Goal: Transaction & Acquisition: Purchase product/service

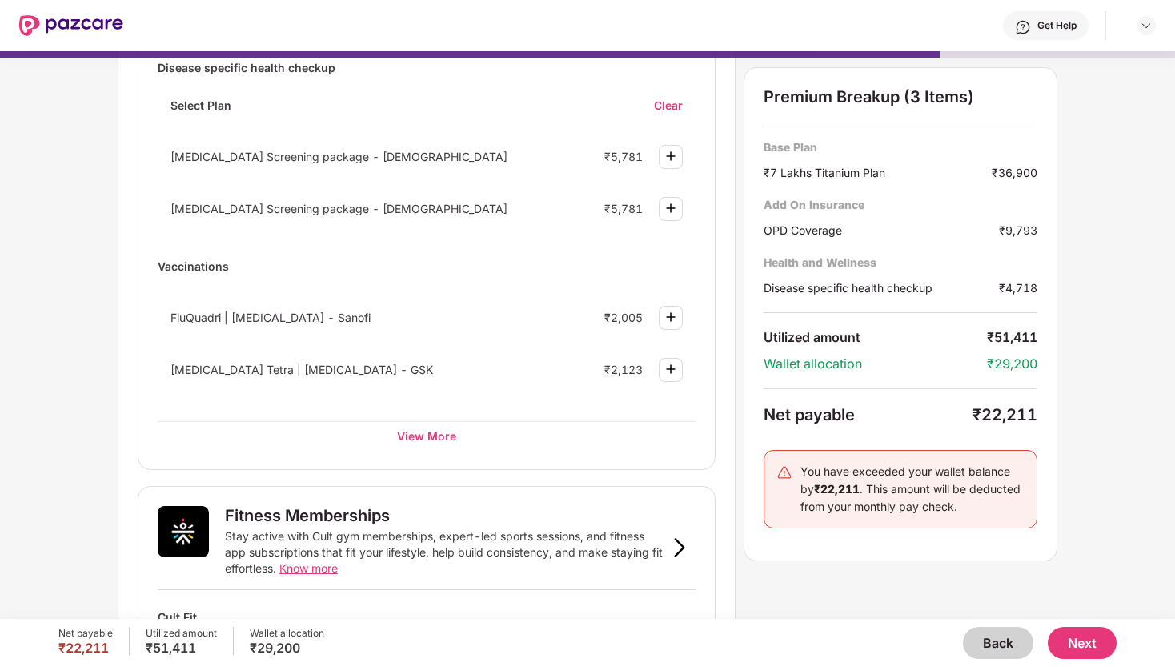
scroll to position [326, 0]
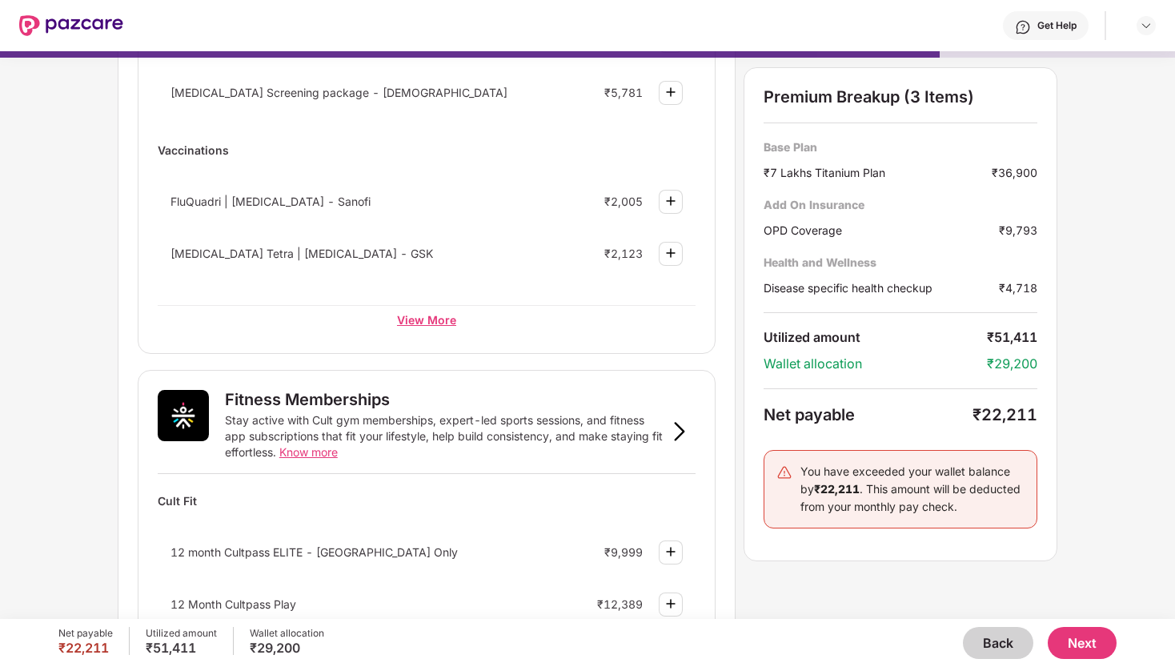
click at [431, 322] on div "View More" at bounding box center [427, 319] width 538 height 29
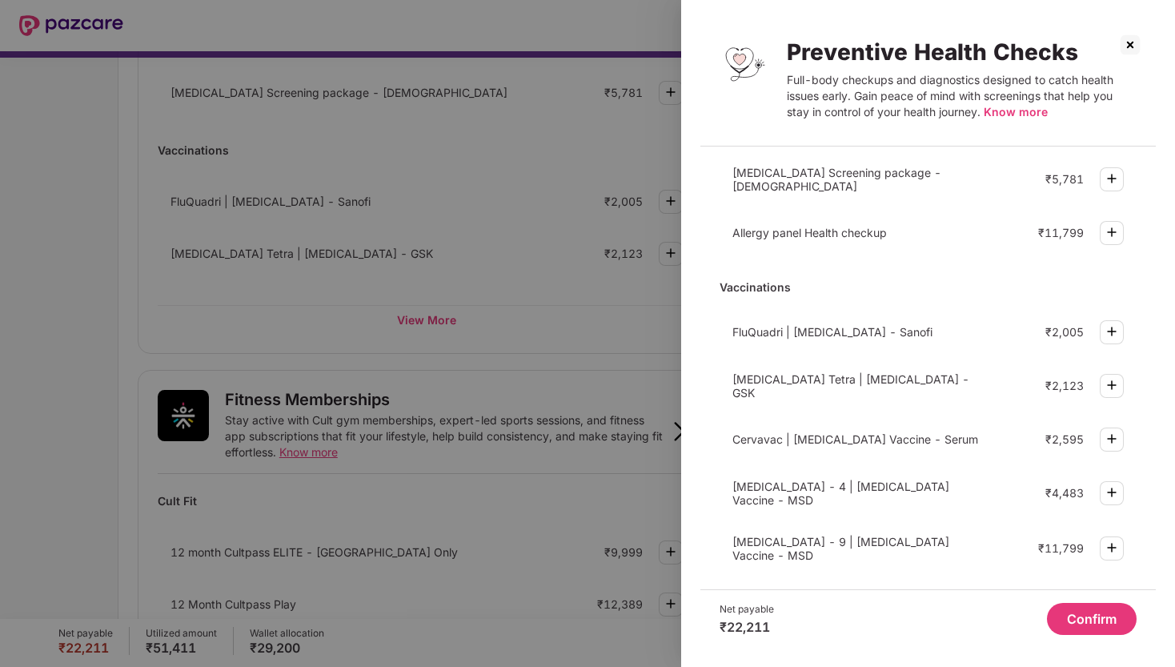
scroll to position [0, 0]
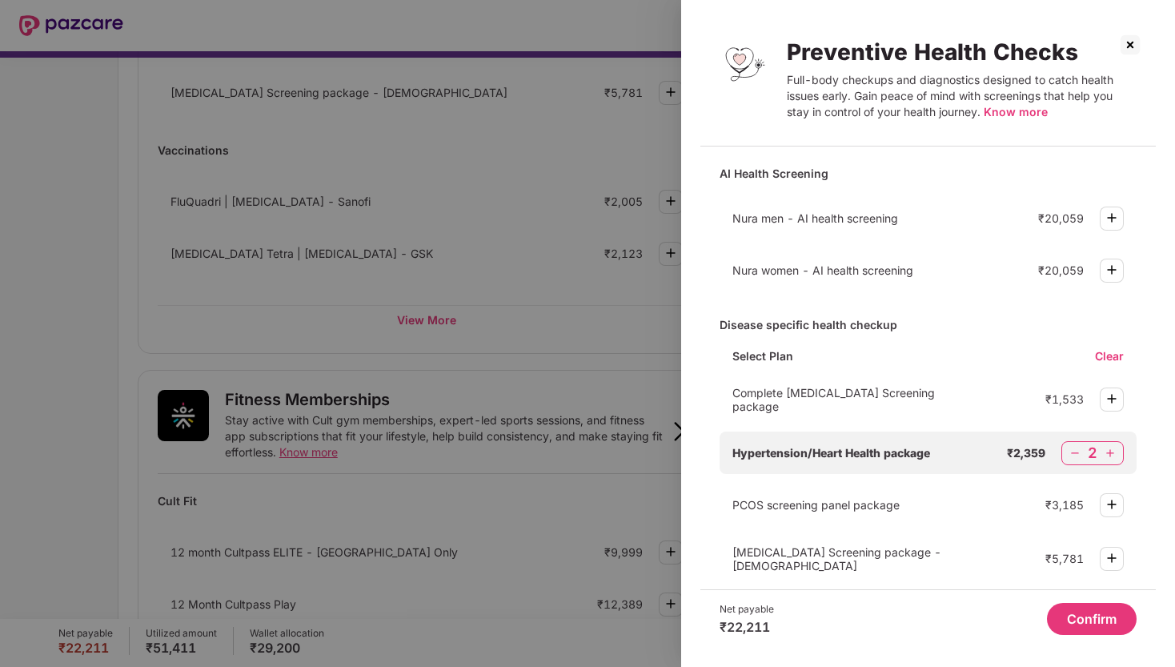
click at [1093, 623] on button "Confirm" at bounding box center [1092, 619] width 90 height 32
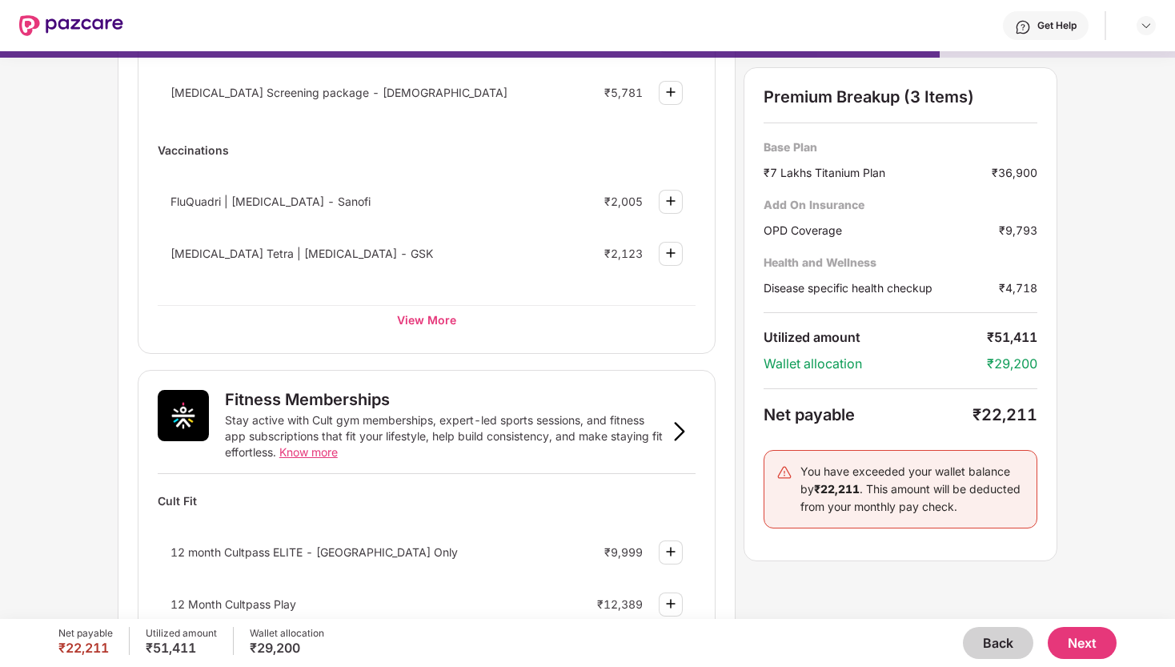
click at [810, 222] on div "OPD Coverage" at bounding box center [881, 230] width 235 height 17
click at [821, 214] on div "Add On Insurance OPD Coverage ₹9,793" at bounding box center [901, 218] width 274 height 42
click at [1018, 230] on div "₹9,793" at bounding box center [1018, 230] width 38 height 17
click at [826, 234] on div "OPD Coverage" at bounding box center [881, 230] width 235 height 17
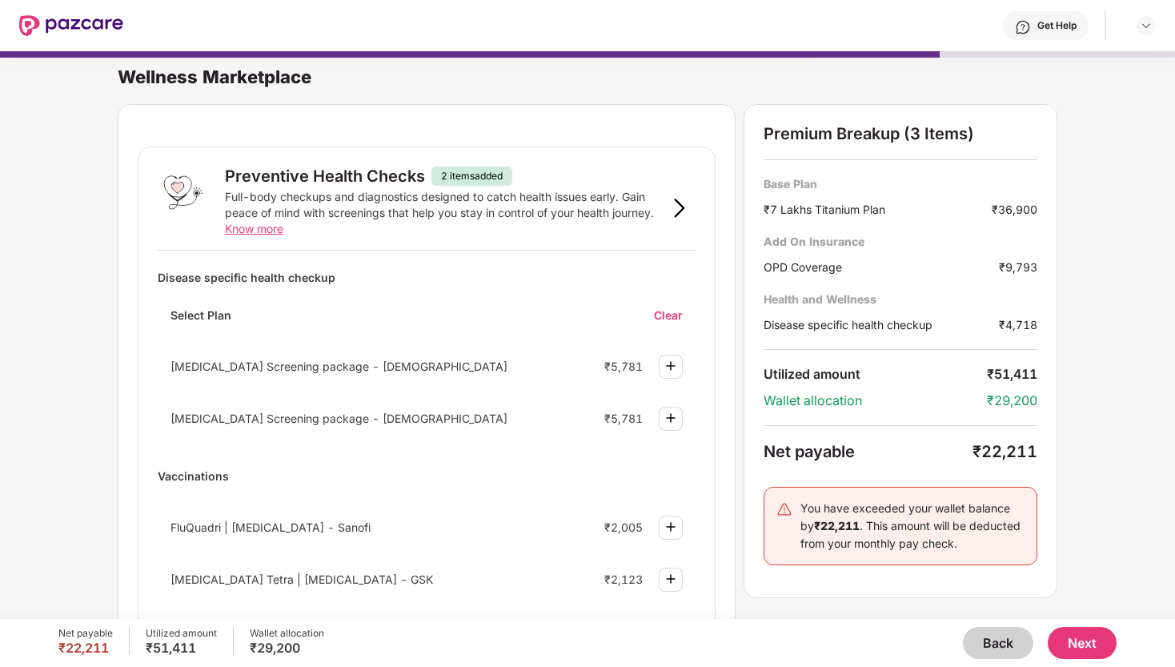
click at [675, 206] on img at bounding box center [679, 207] width 19 height 19
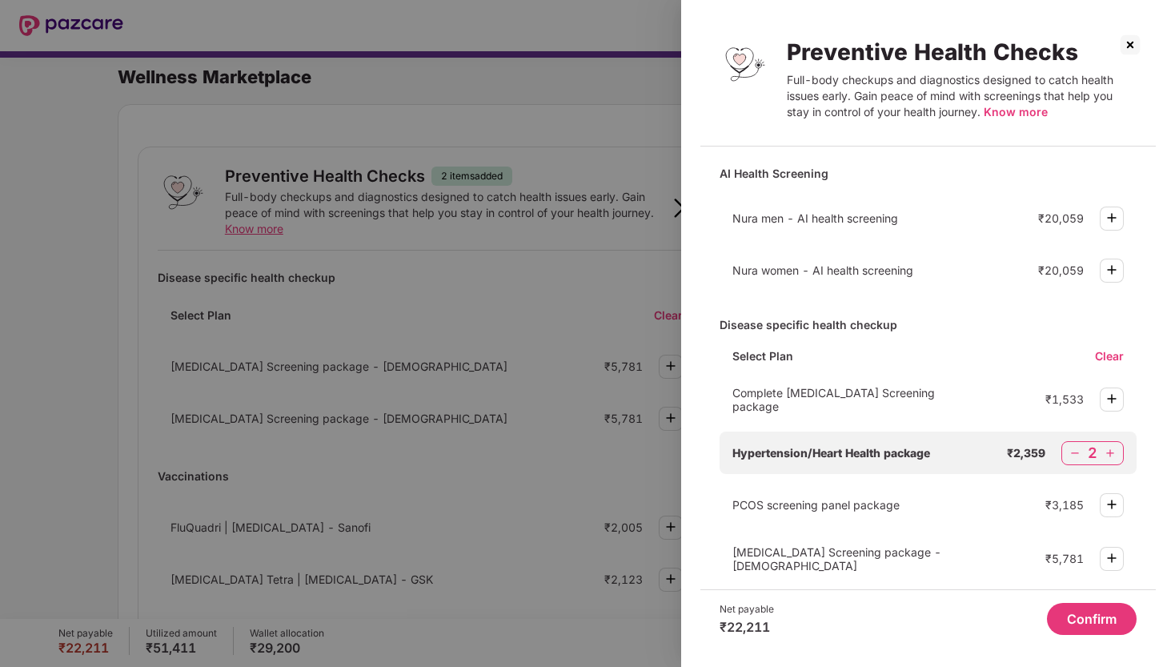
click at [574, 303] on div at bounding box center [587, 333] width 1175 height 667
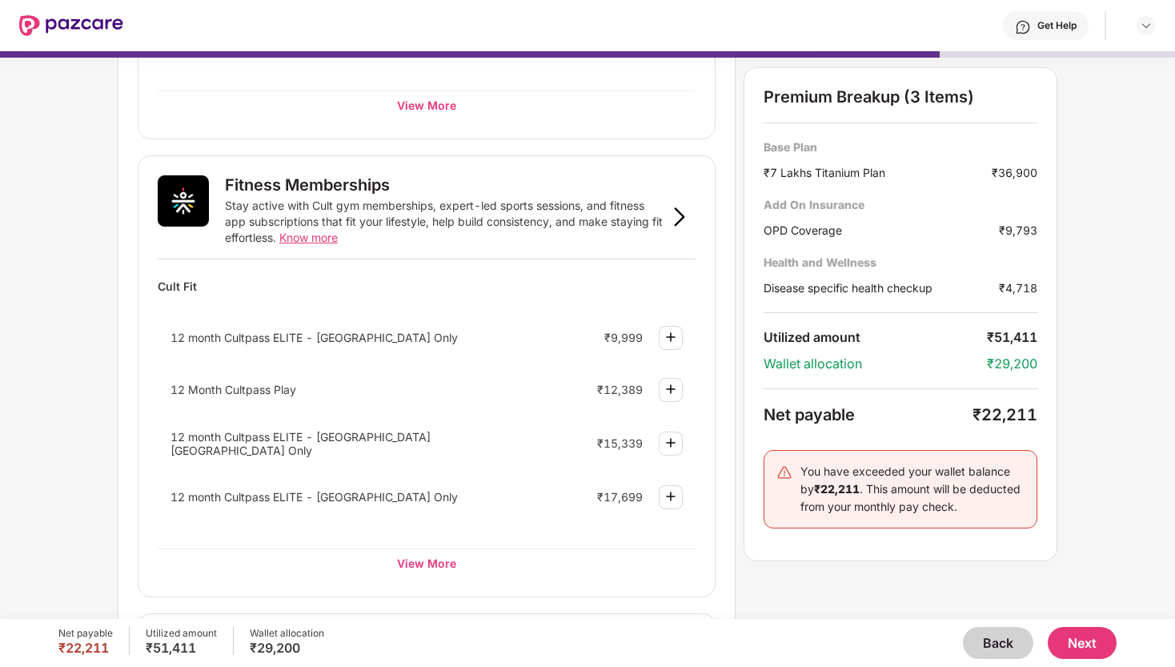
scroll to position [526, 0]
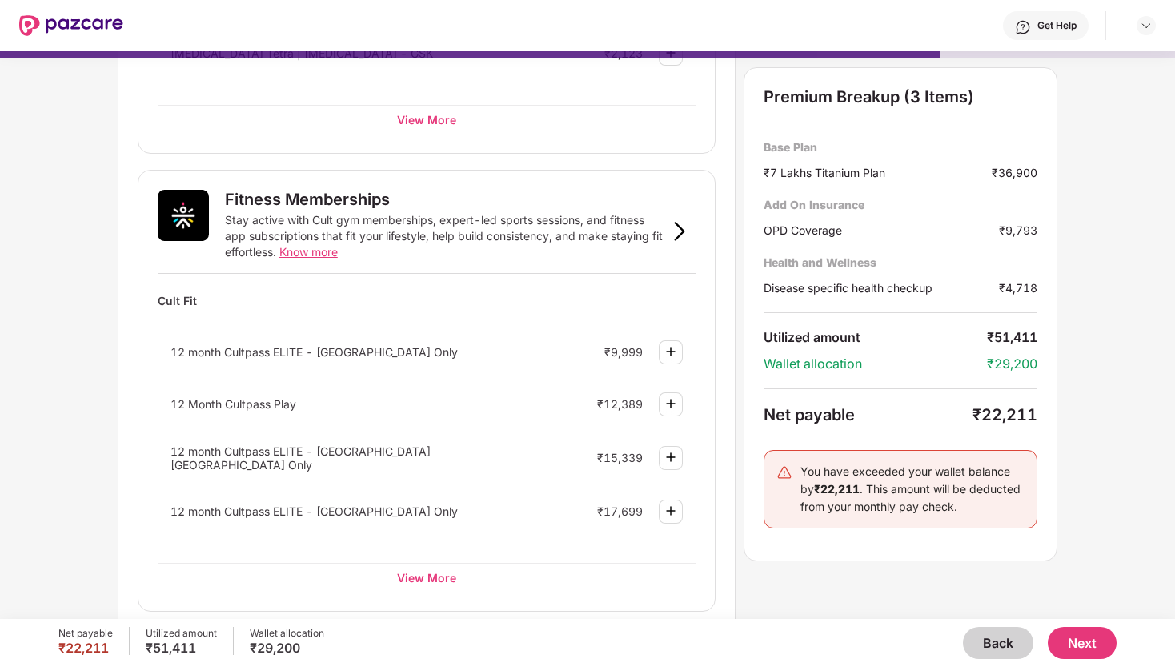
click at [672, 353] on img at bounding box center [670, 351] width 19 height 19
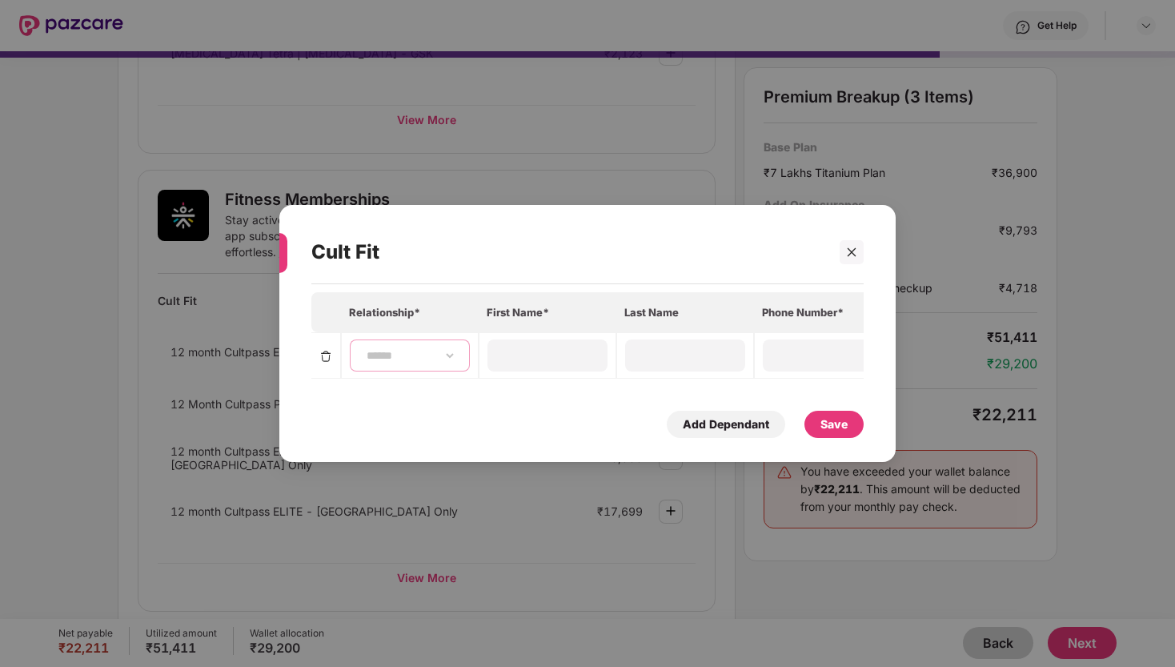
click at [414, 356] on select "**********" at bounding box center [409, 355] width 93 height 13
select select "****"
type input "******"
type input "**********"
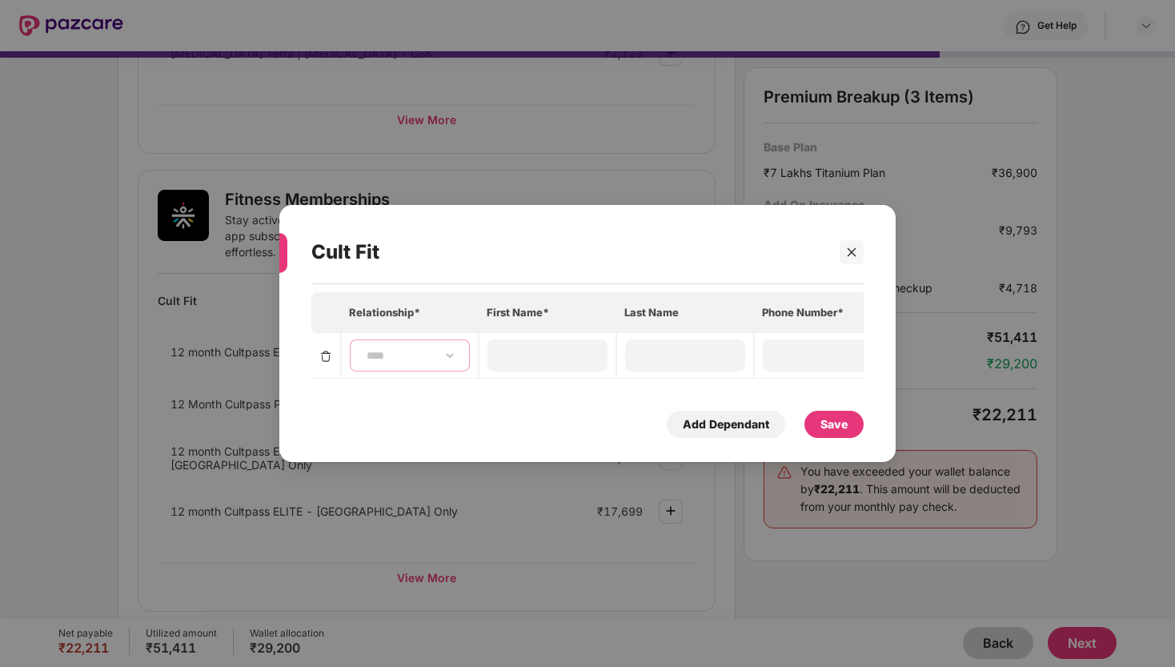
type input "**********"
click at [832, 421] on div "Save" at bounding box center [833, 424] width 27 height 18
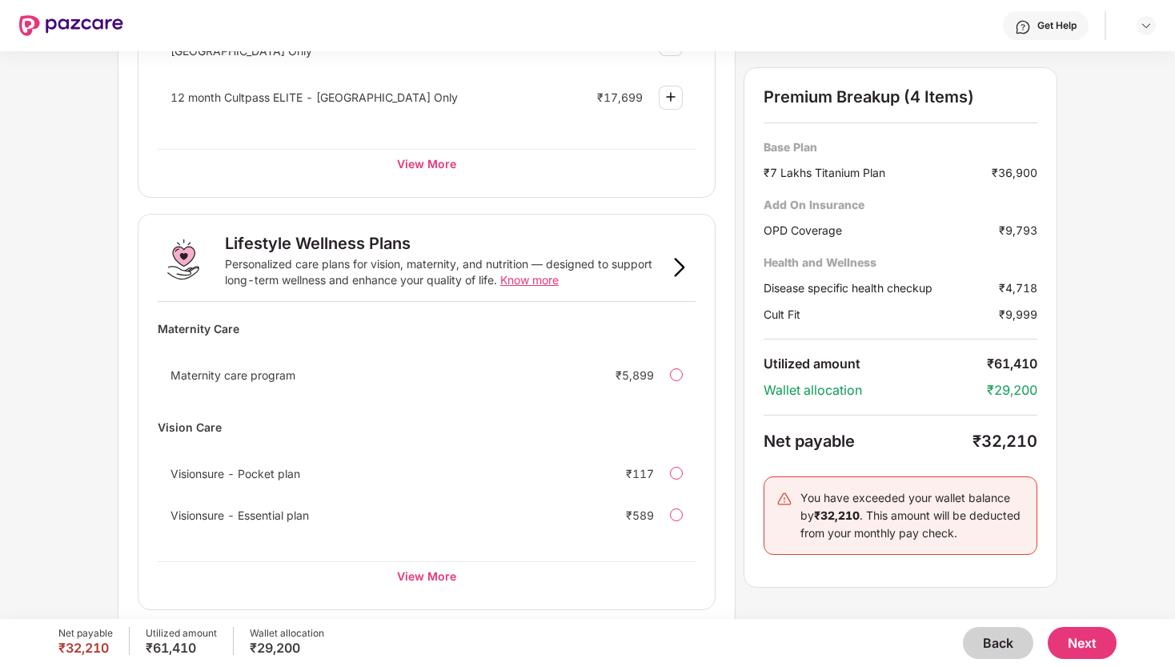
scroll to position [1022, 0]
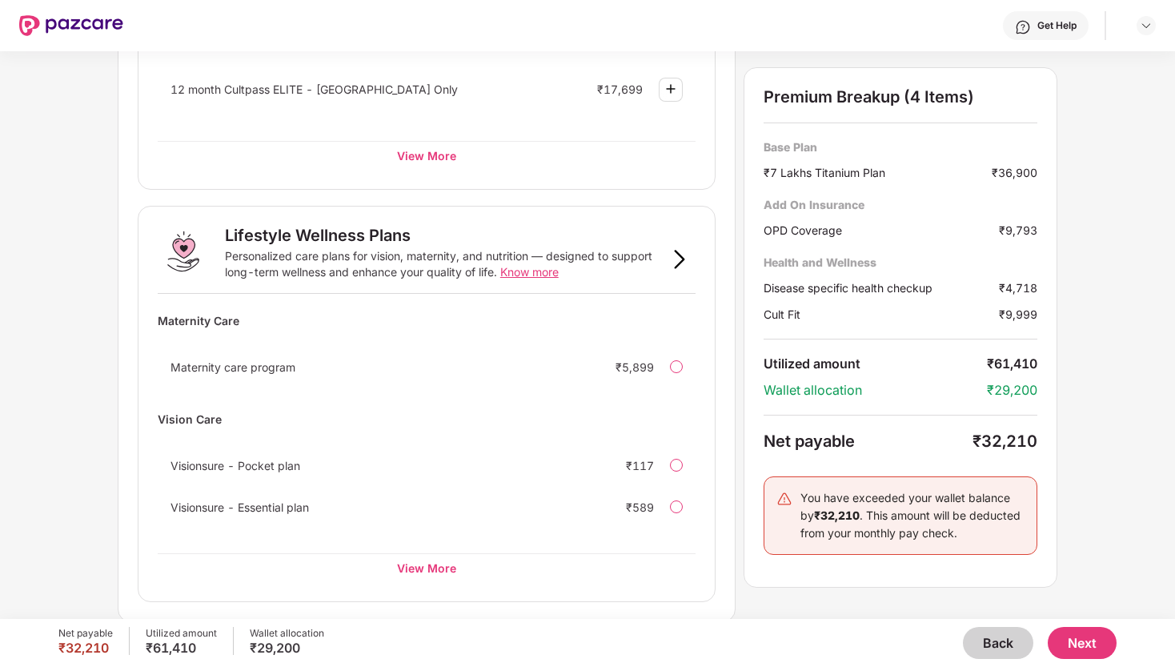
click at [687, 259] on img at bounding box center [679, 259] width 19 height 19
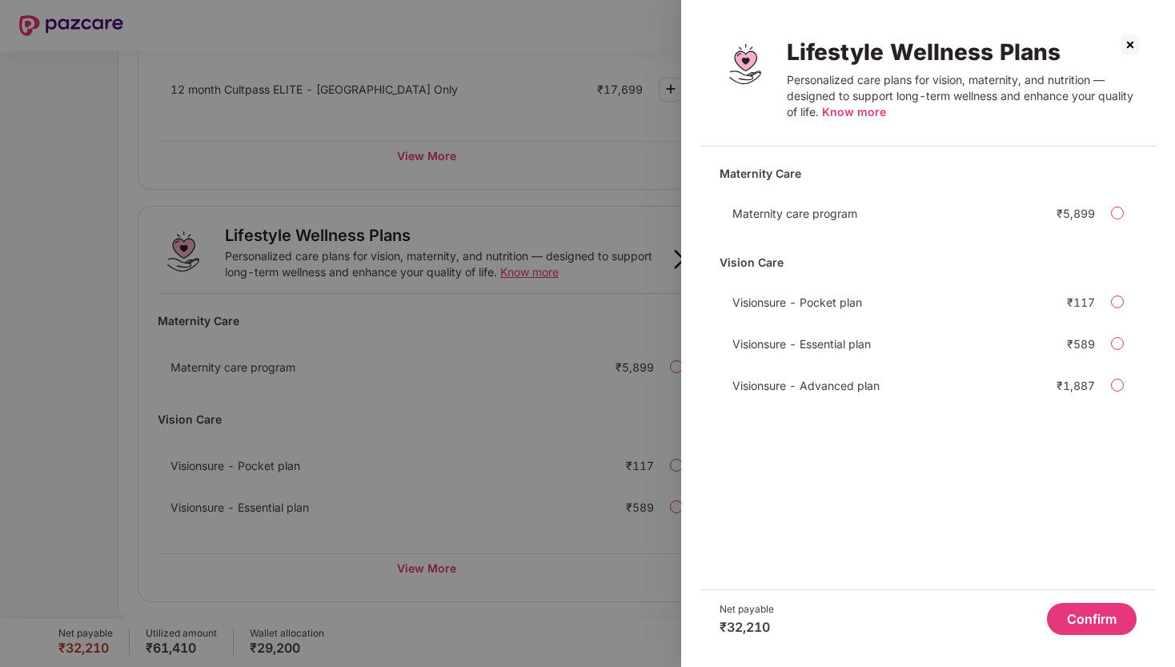
click at [1120, 386] on div at bounding box center [1117, 385] width 13 height 13
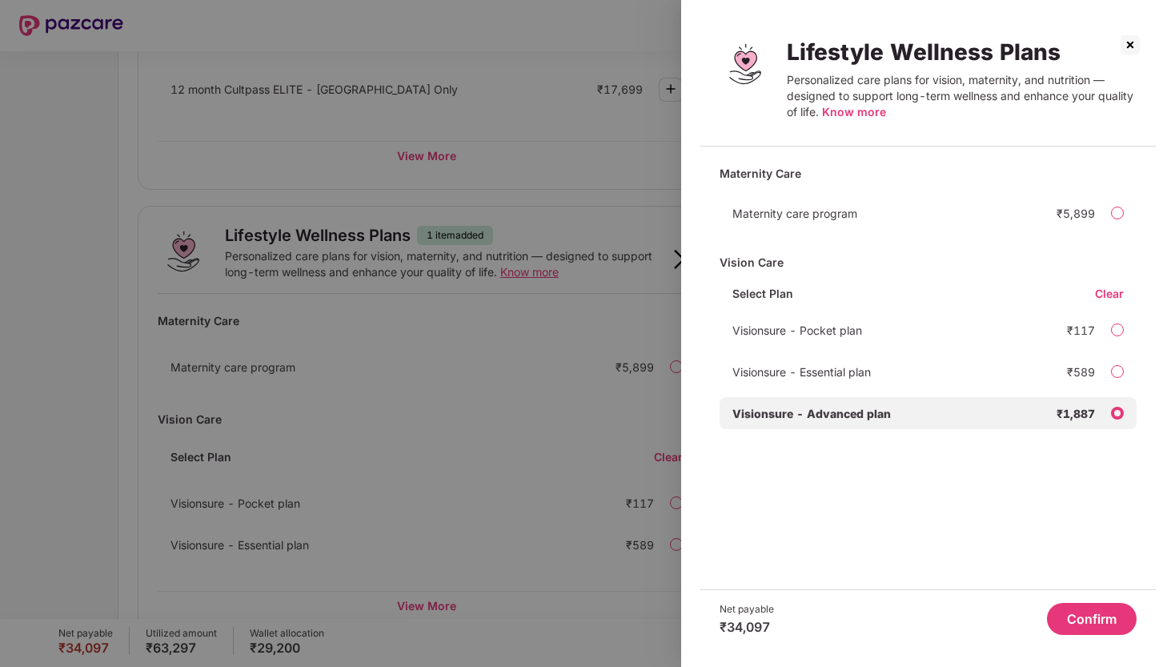
click at [1092, 618] on button "Confirm" at bounding box center [1092, 619] width 90 height 32
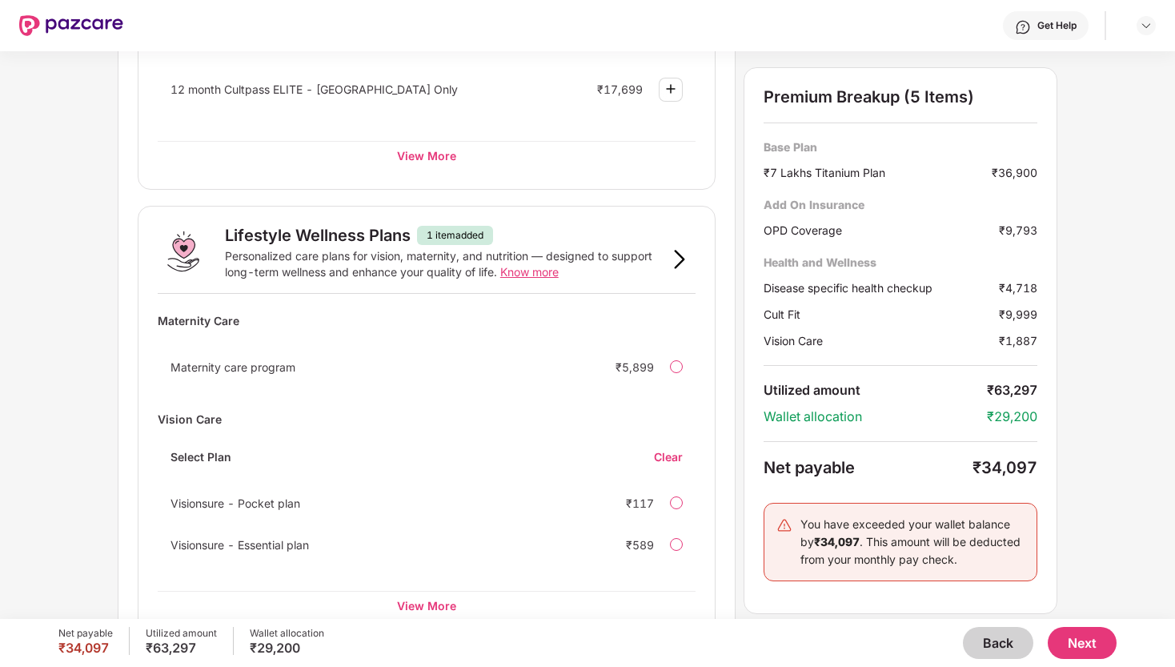
scroll to position [1060, 0]
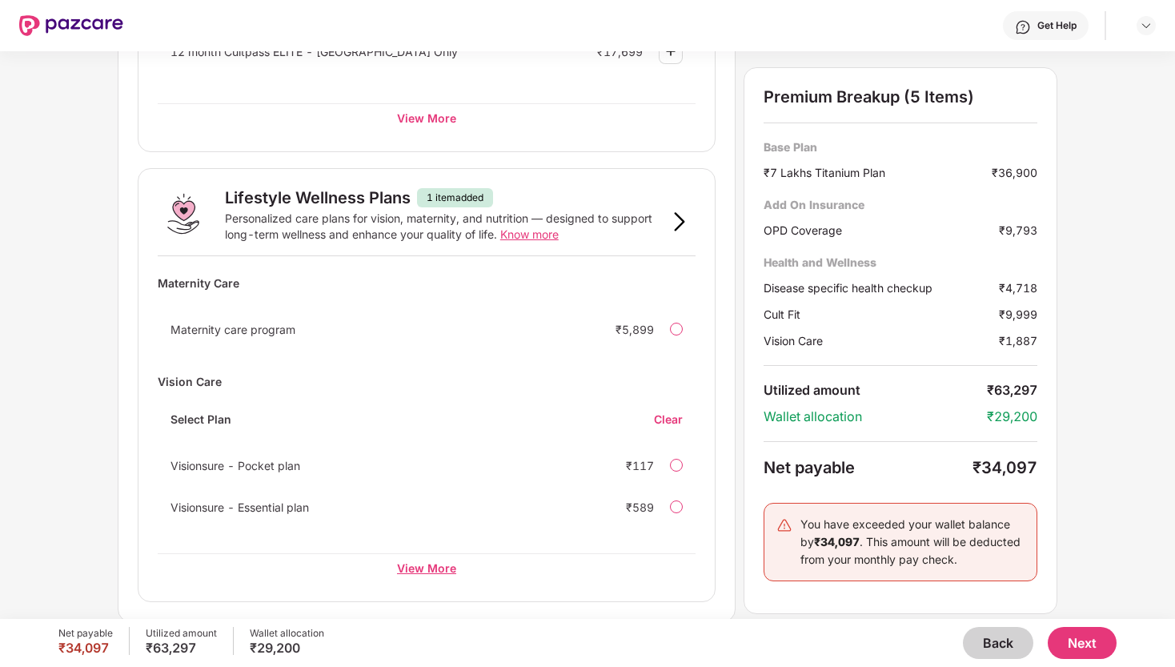
click at [429, 565] on div "View More" at bounding box center [427, 567] width 538 height 29
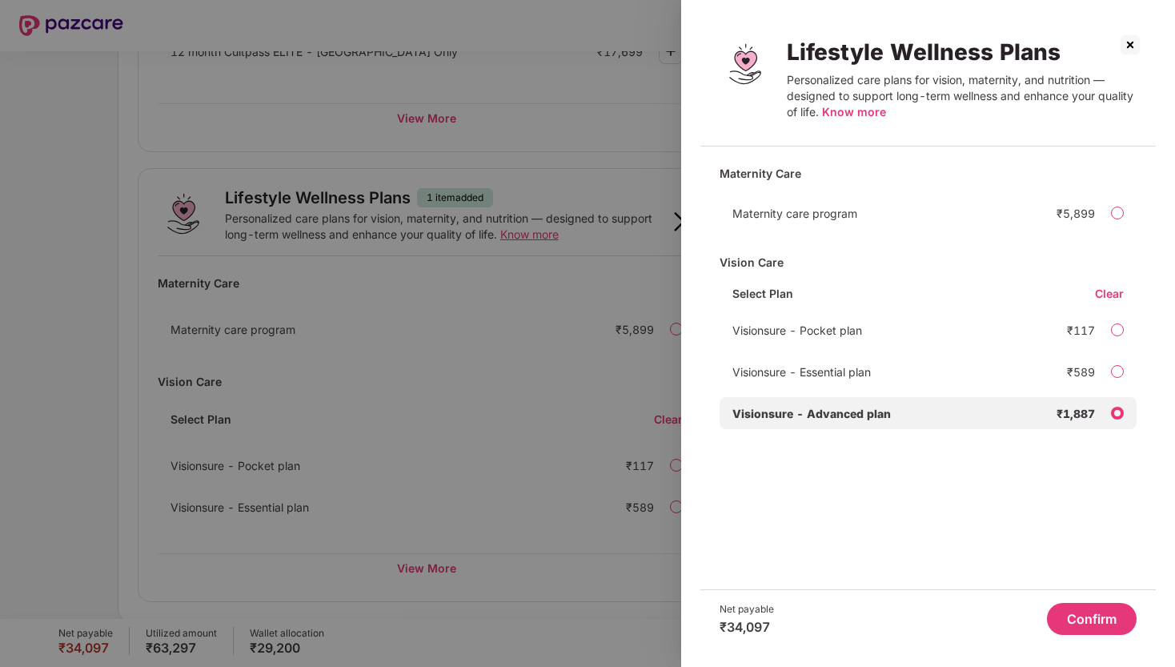
click at [1130, 48] on img at bounding box center [1130, 45] width 26 height 26
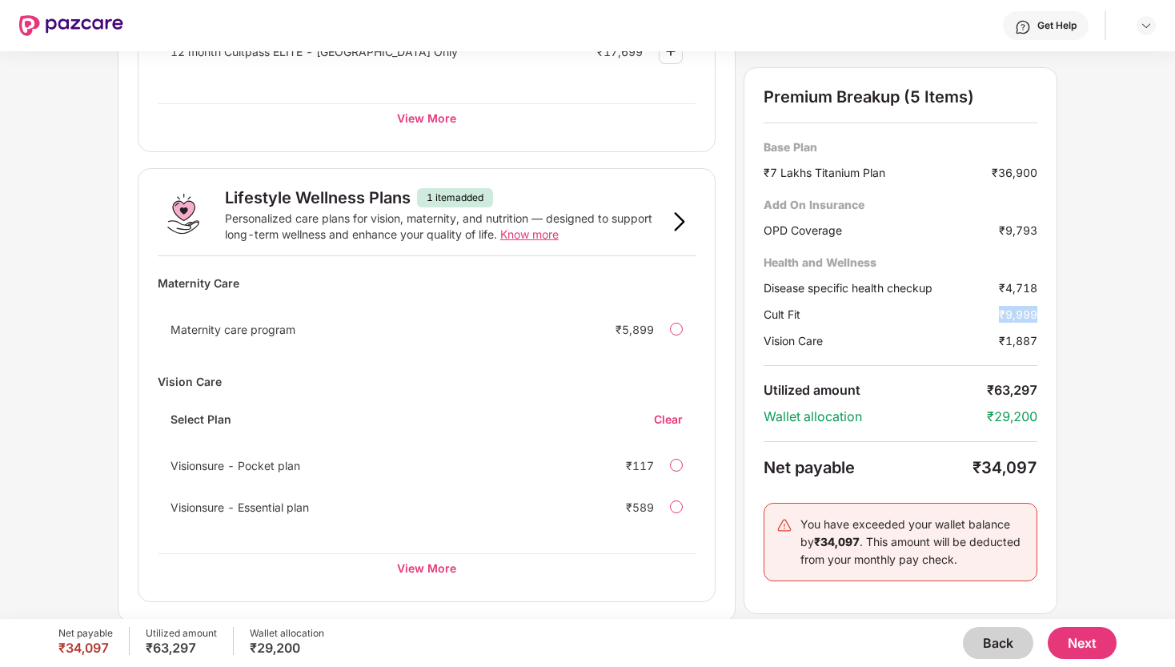
drag, startPoint x: 1037, startPoint y: 315, endPoint x: 972, endPoint y: 315, distance: 65.6
click at [972, 315] on div "Cult Fit ₹9,999" at bounding box center [901, 314] width 274 height 17
click at [885, 288] on div "Disease specific health checkup" at bounding box center [881, 287] width 235 height 17
click at [839, 205] on div "Add On Insurance" at bounding box center [901, 204] width 274 height 15
click at [1090, 643] on button "Next" at bounding box center [1082, 643] width 69 height 32
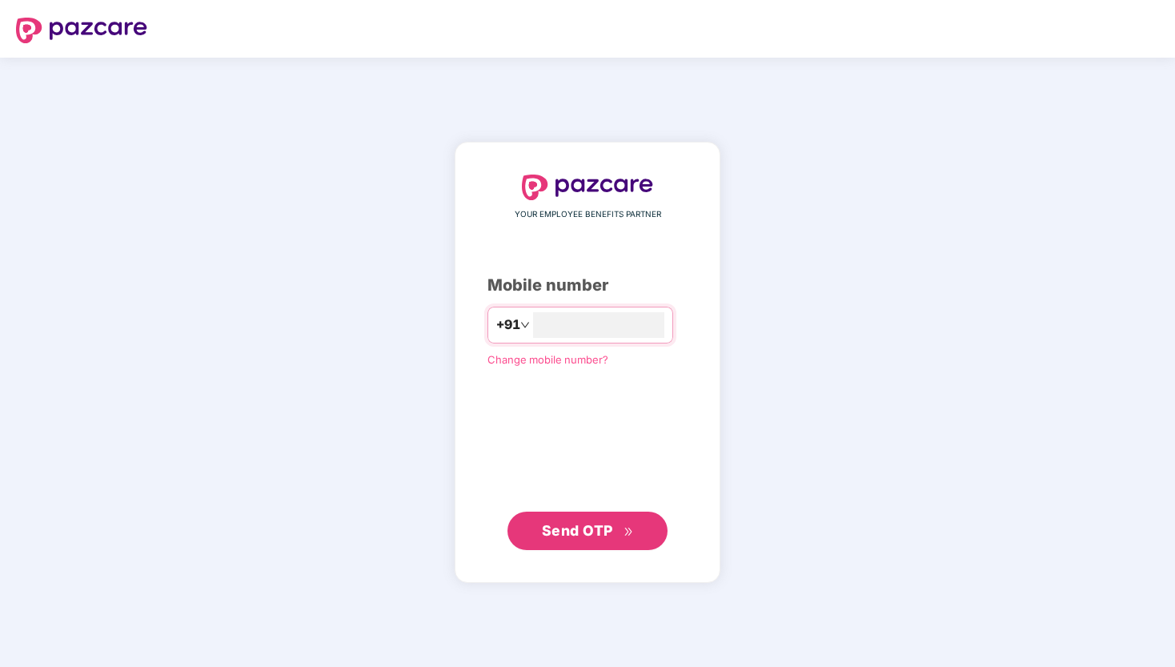
type input "**********"
click at [587, 531] on span "Send OTP" at bounding box center [577, 530] width 71 height 17
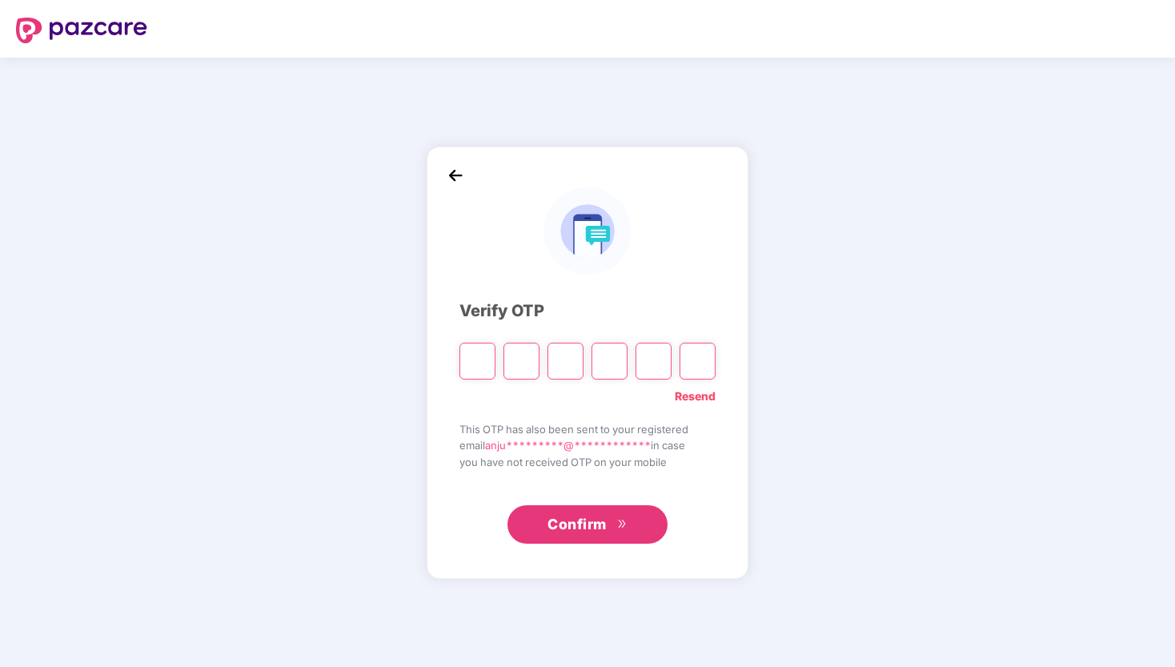
type input "*"
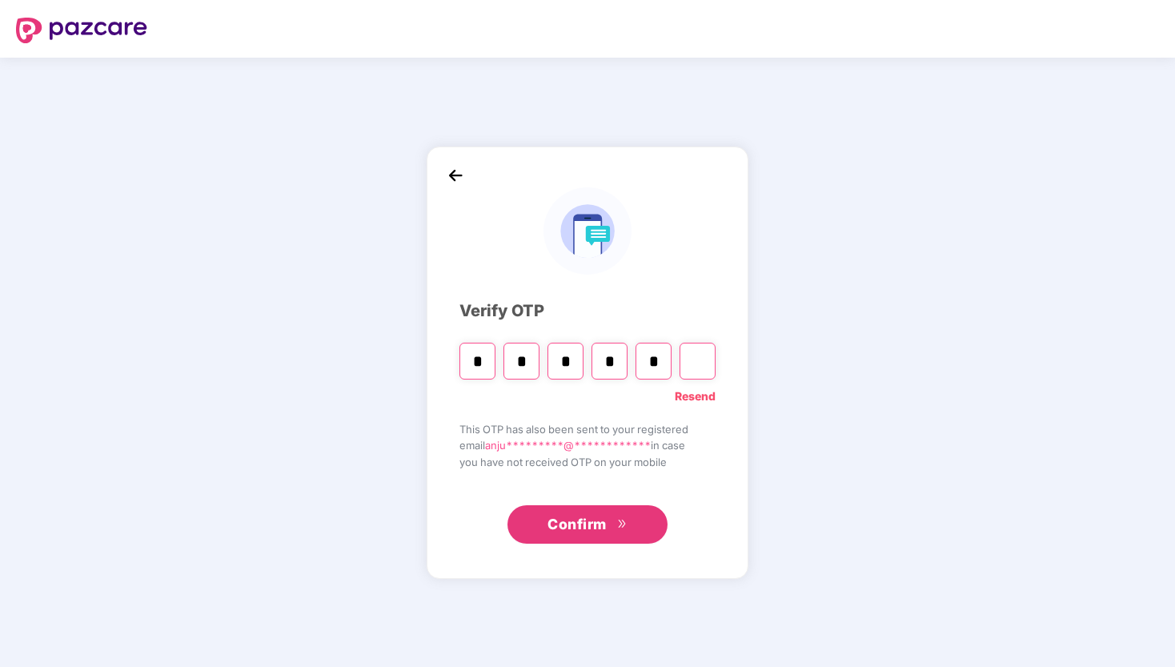
type input "*"
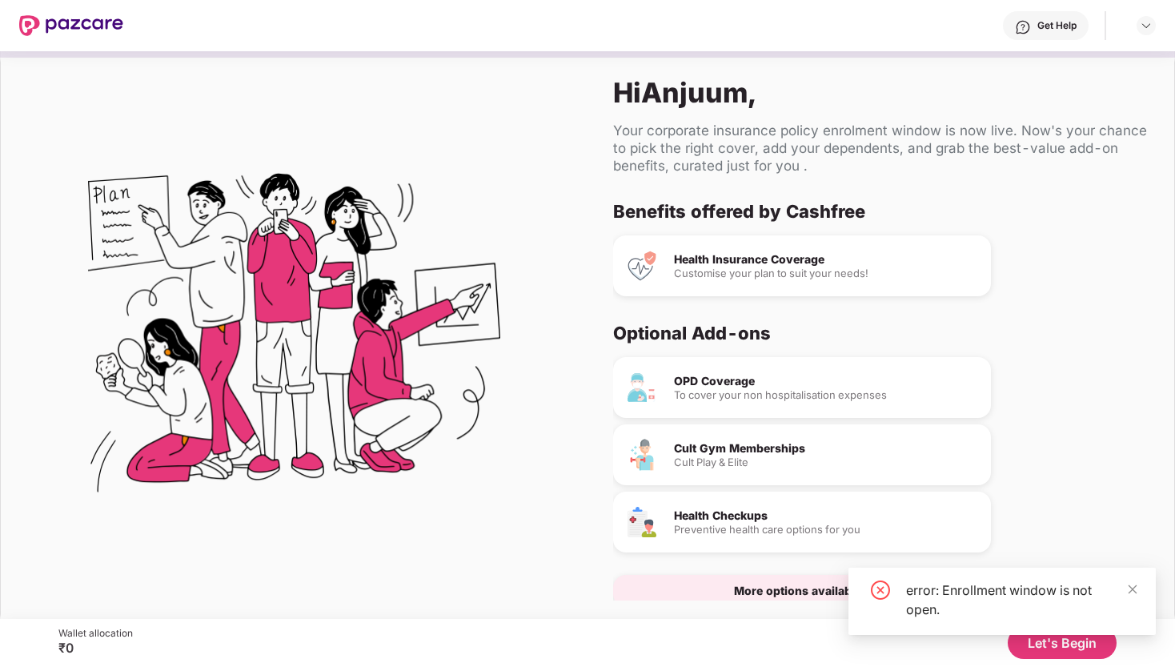
click at [791, 395] on div "To cover your non hospitalisation expenses" at bounding box center [826, 395] width 304 height 10
click at [712, 375] on div "OPD Coverage" at bounding box center [826, 380] width 304 height 11
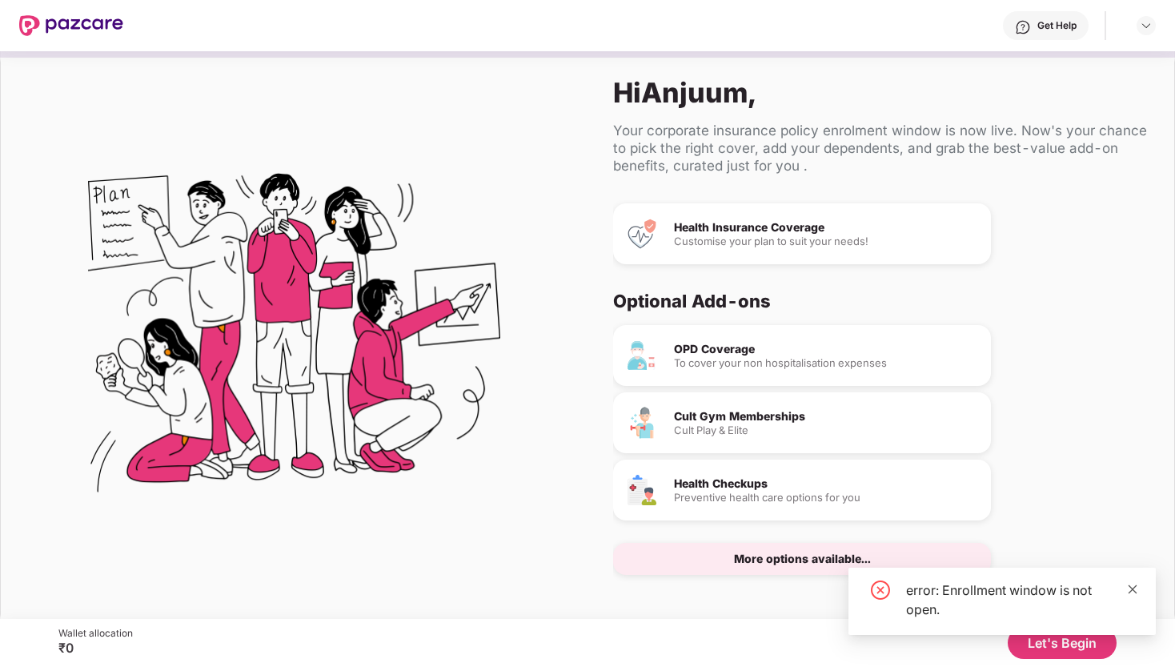
click at [1135, 592] on icon "close" at bounding box center [1132, 588] width 11 height 11
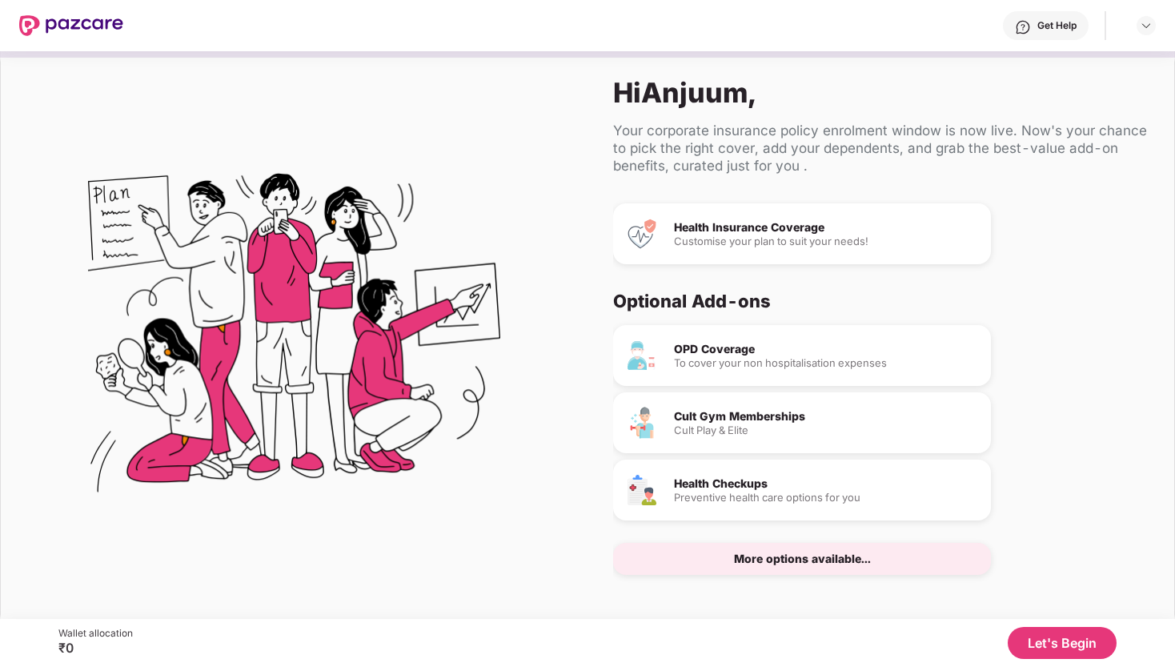
click at [1064, 643] on button "Let's Begin" at bounding box center [1062, 643] width 109 height 32
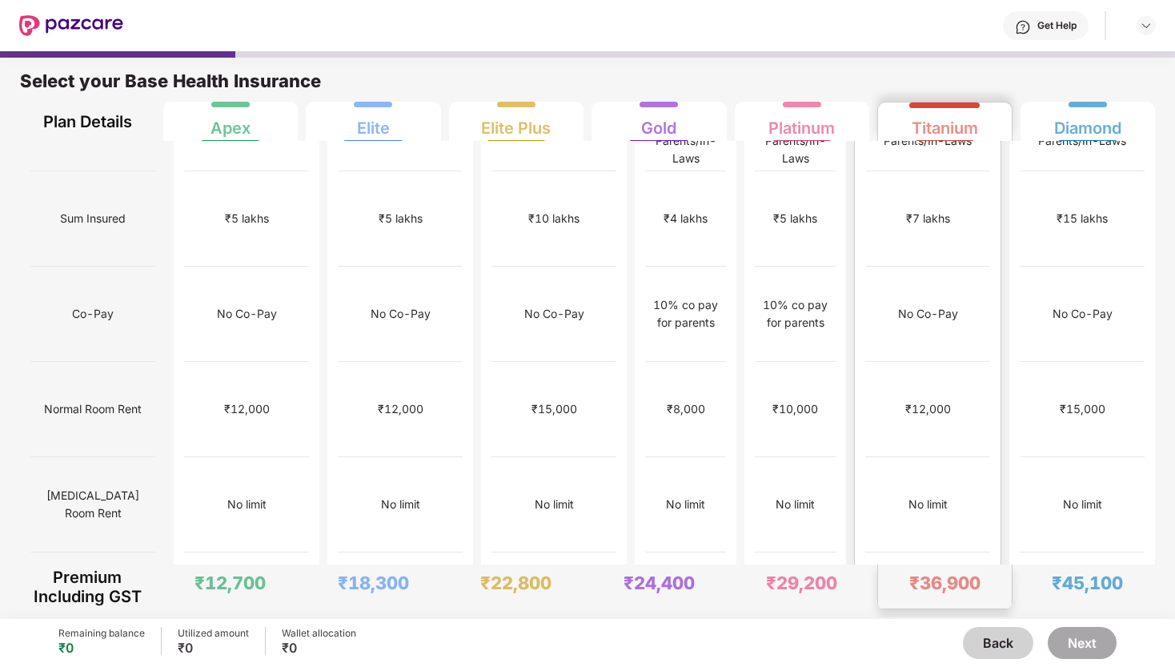
scroll to position [0, 0]
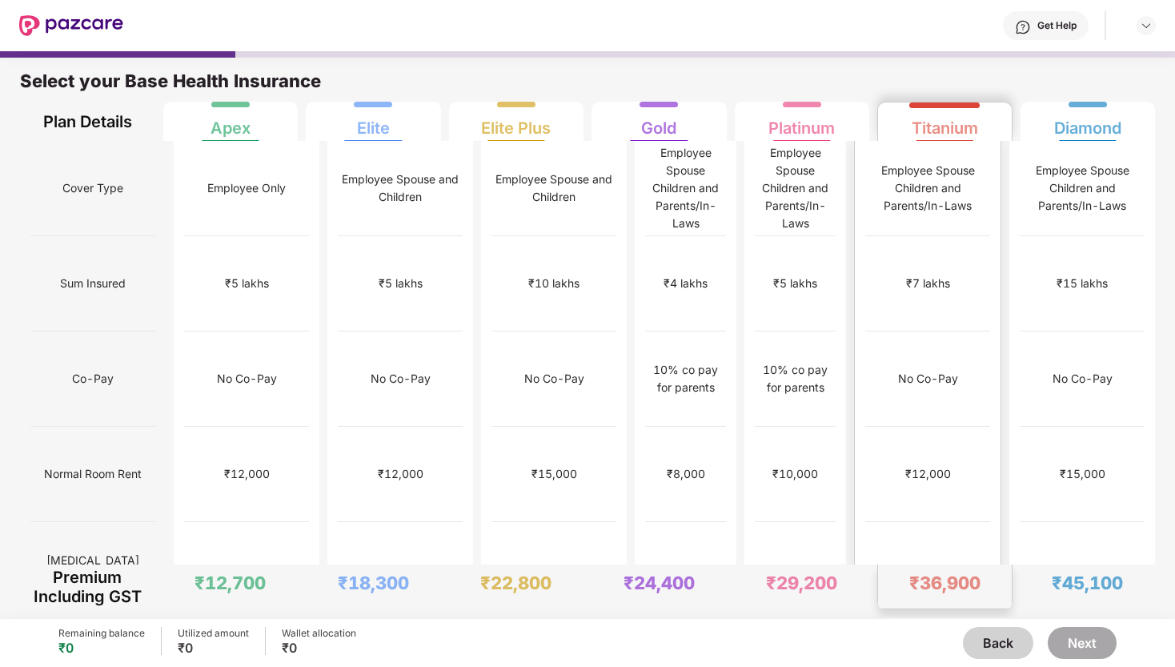
click at [952, 522] on div "No limit" at bounding box center [927, 569] width 125 height 95
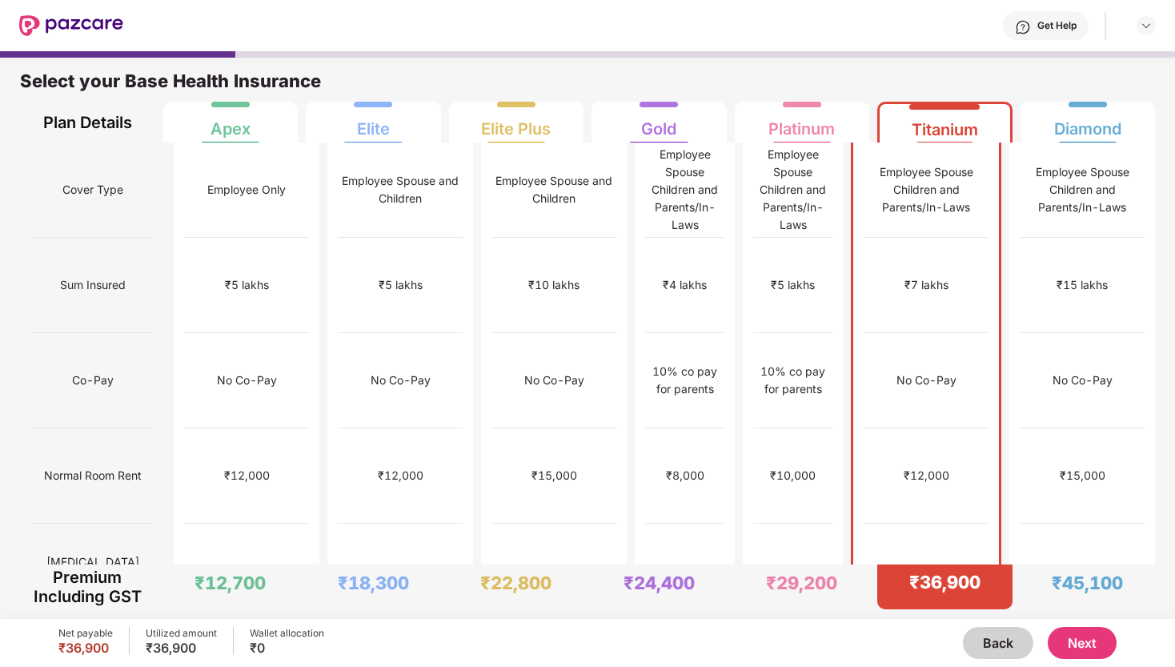
click at [1081, 646] on button "Next" at bounding box center [1082, 643] width 69 height 32
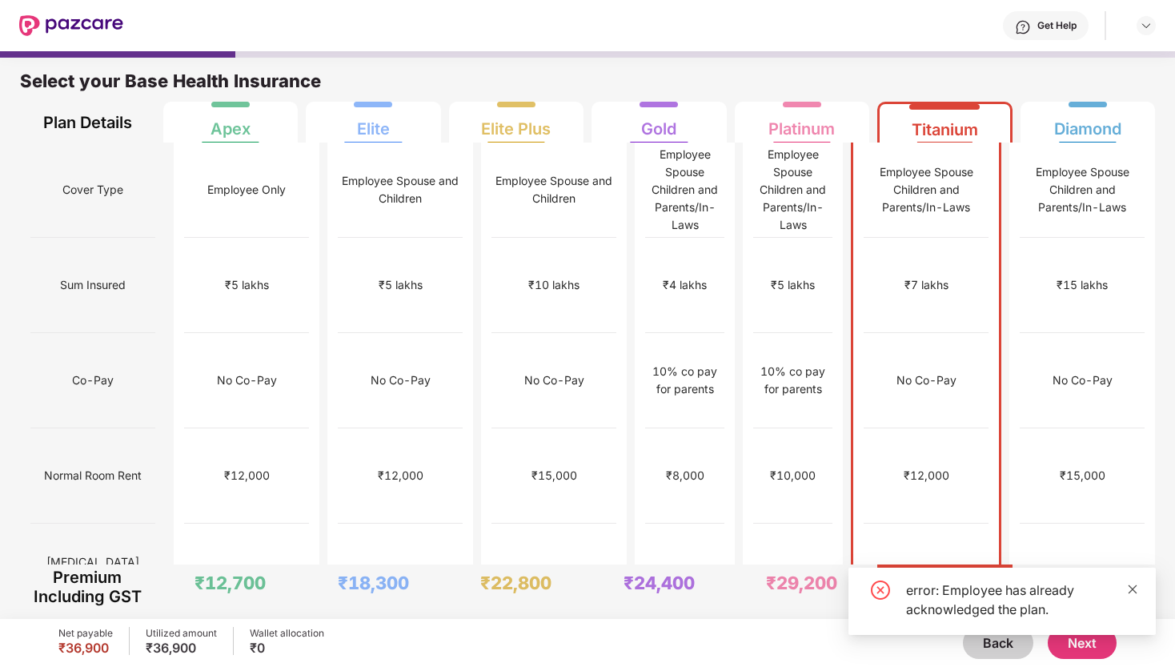
click at [1133, 589] on icon "close" at bounding box center [1132, 588] width 9 height 9
